Goal: Find specific page/section

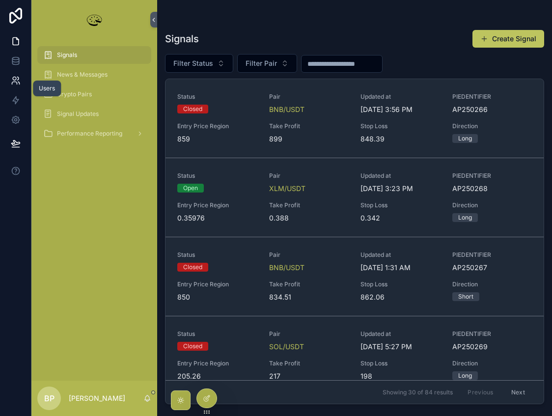
click at [16, 79] on icon at bounding box center [14, 78] width 3 height 3
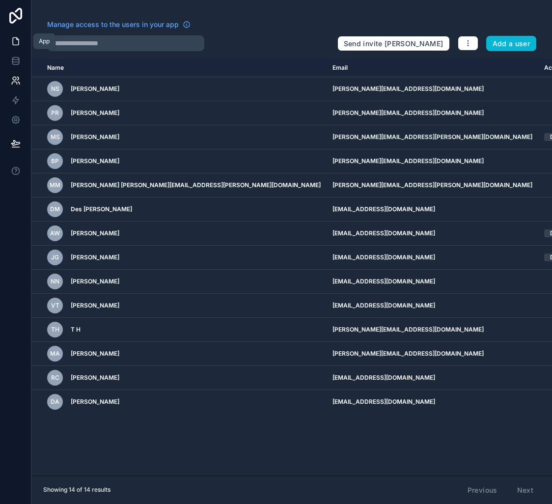
click at [16, 41] on icon at bounding box center [16, 41] width 10 height 10
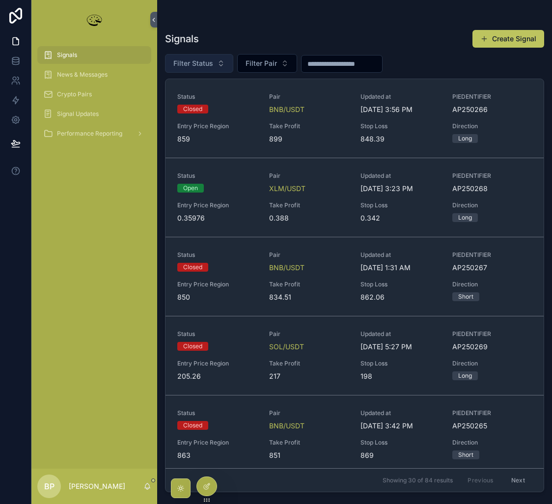
click at [196, 54] on button "Filter Status" at bounding box center [199, 63] width 68 height 19
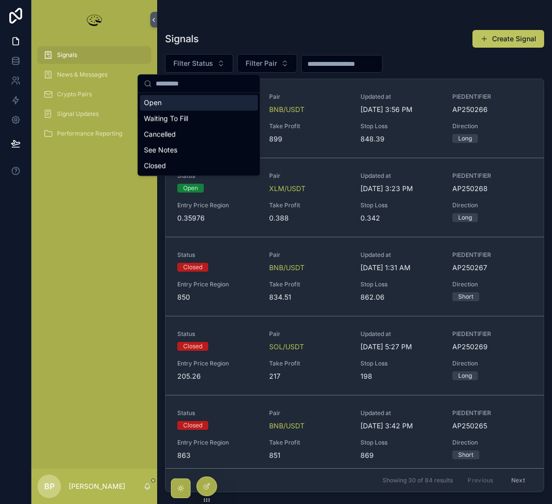
click at [184, 106] on div "Open" at bounding box center [199, 103] width 118 height 16
